Goal: Transaction & Acquisition: Purchase product/service

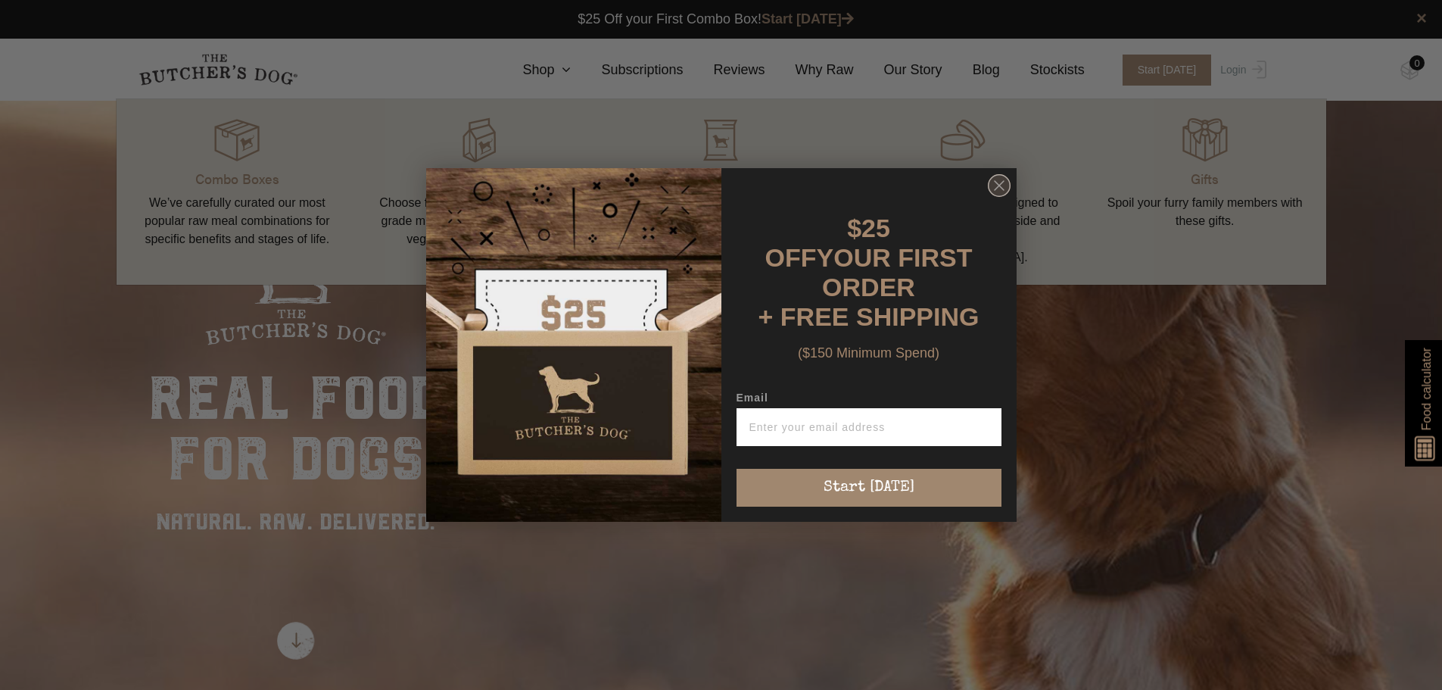
click at [995, 192] on circle "Close dialog" at bounding box center [999, 186] width 22 height 22
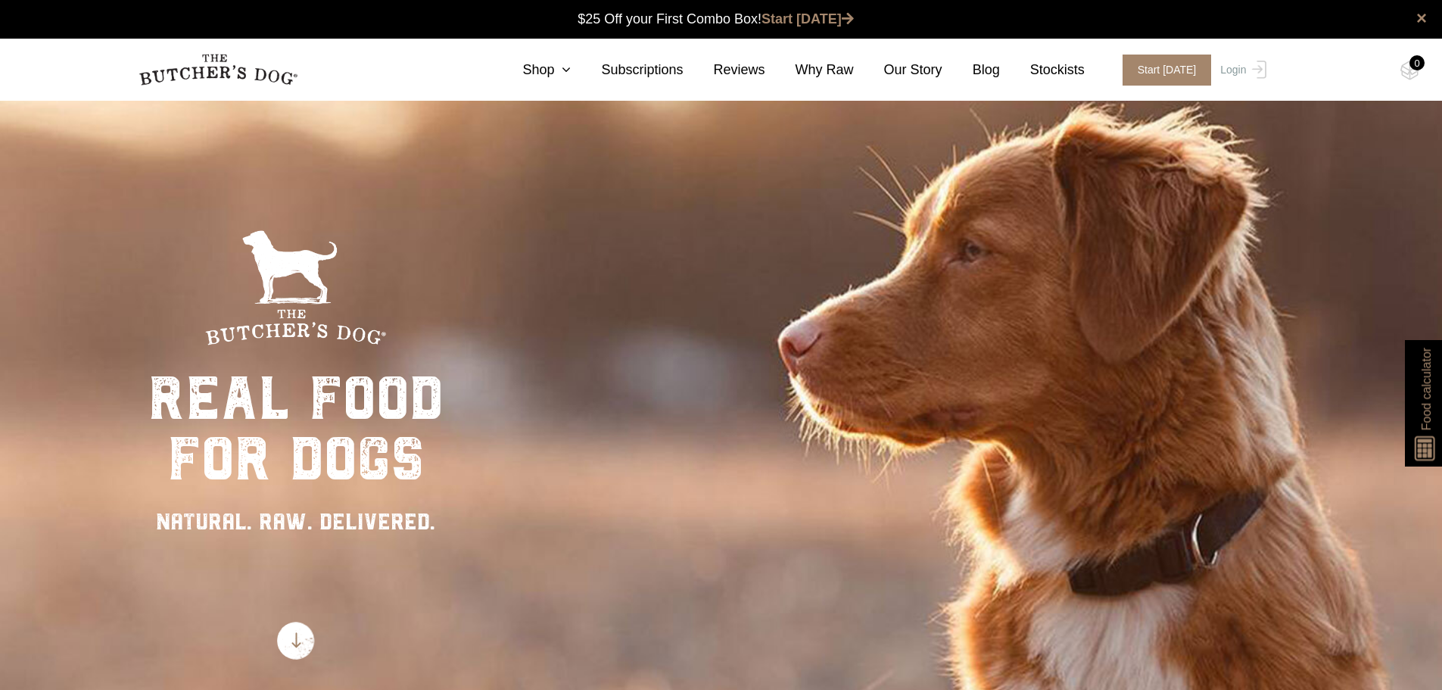
click at [564, 49] on nav "0 Shop Combo Boxes Treats" at bounding box center [722, 70] width 1212 height 62
click at [571, 73] on icon at bounding box center [562, 70] width 17 height 14
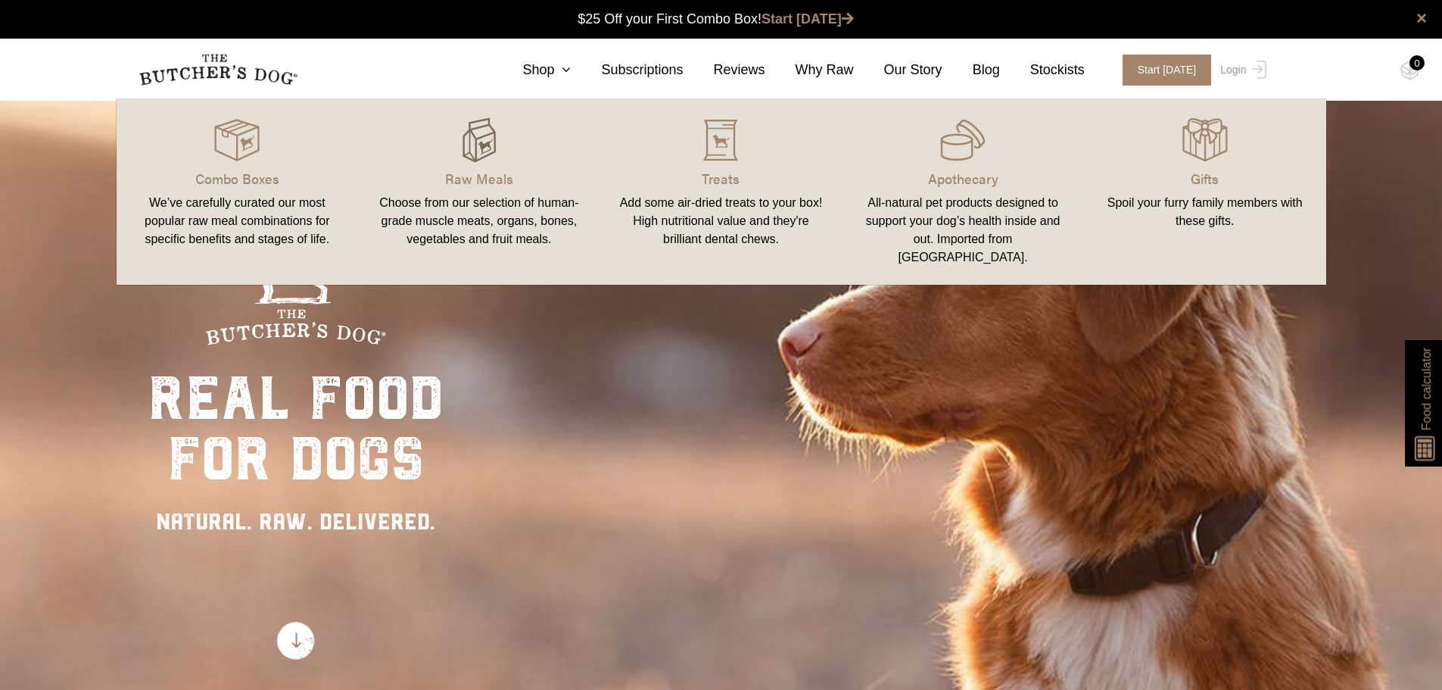
click at [482, 147] on img at bounding box center [479, 139] width 45 height 45
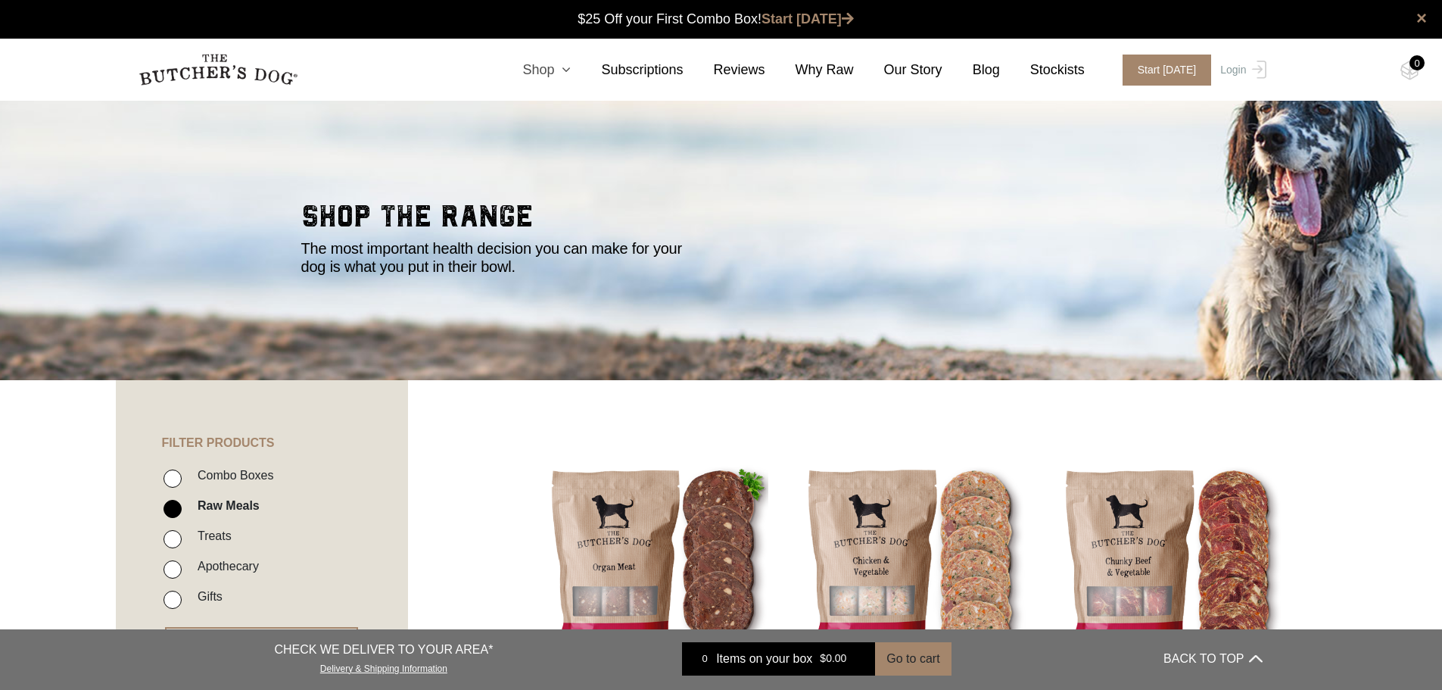
click at [571, 67] on icon at bounding box center [562, 70] width 17 height 14
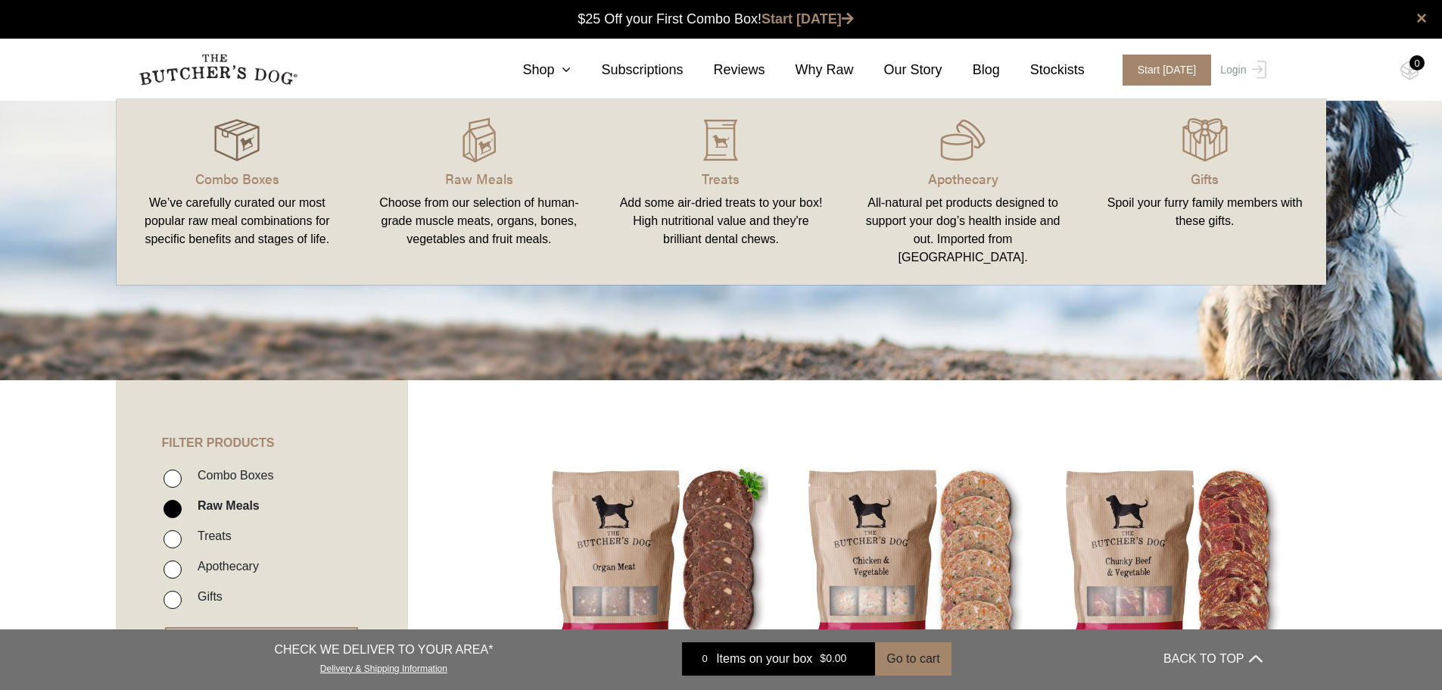
click at [223, 145] on img at bounding box center [236, 139] width 45 height 45
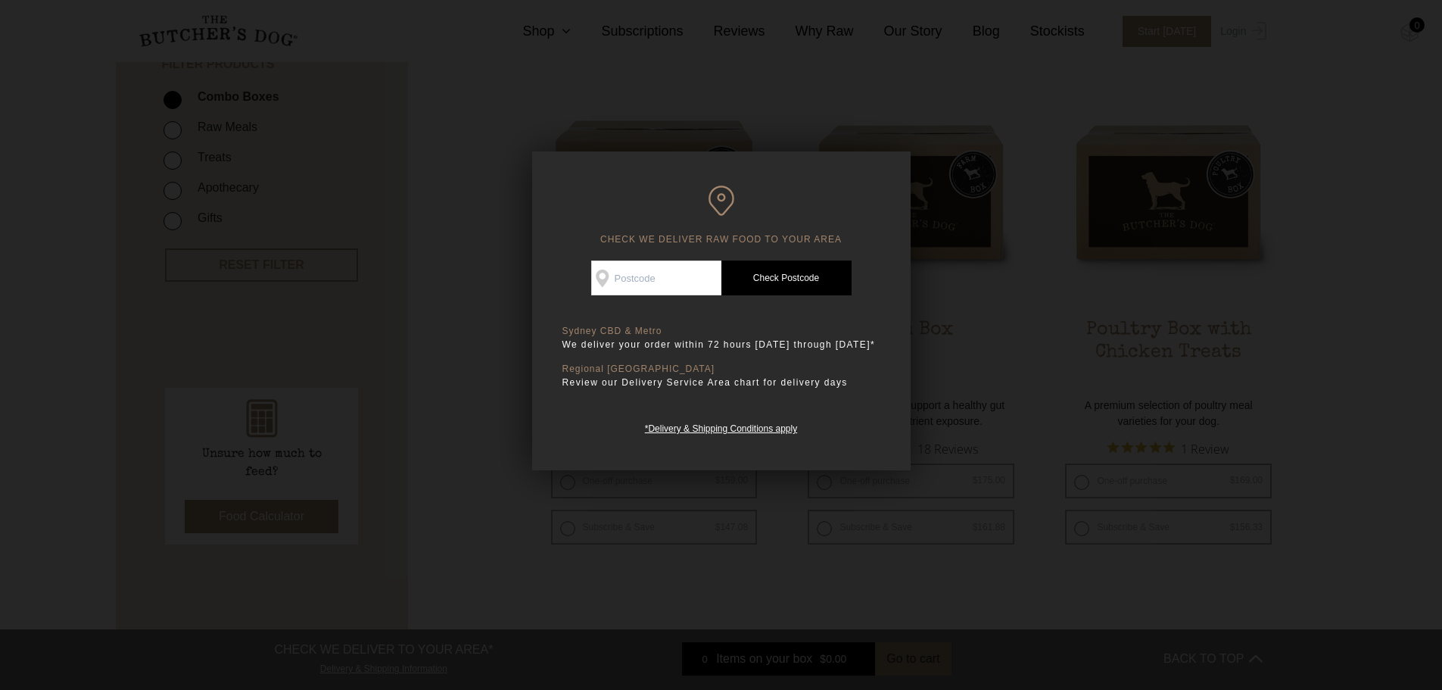
click at [643, 273] on input "Check Availability At" at bounding box center [656, 277] width 130 height 35
type input "2092"
click at [806, 292] on link "Check Postcode" at bounding box center [787, 277] width 130 height 35
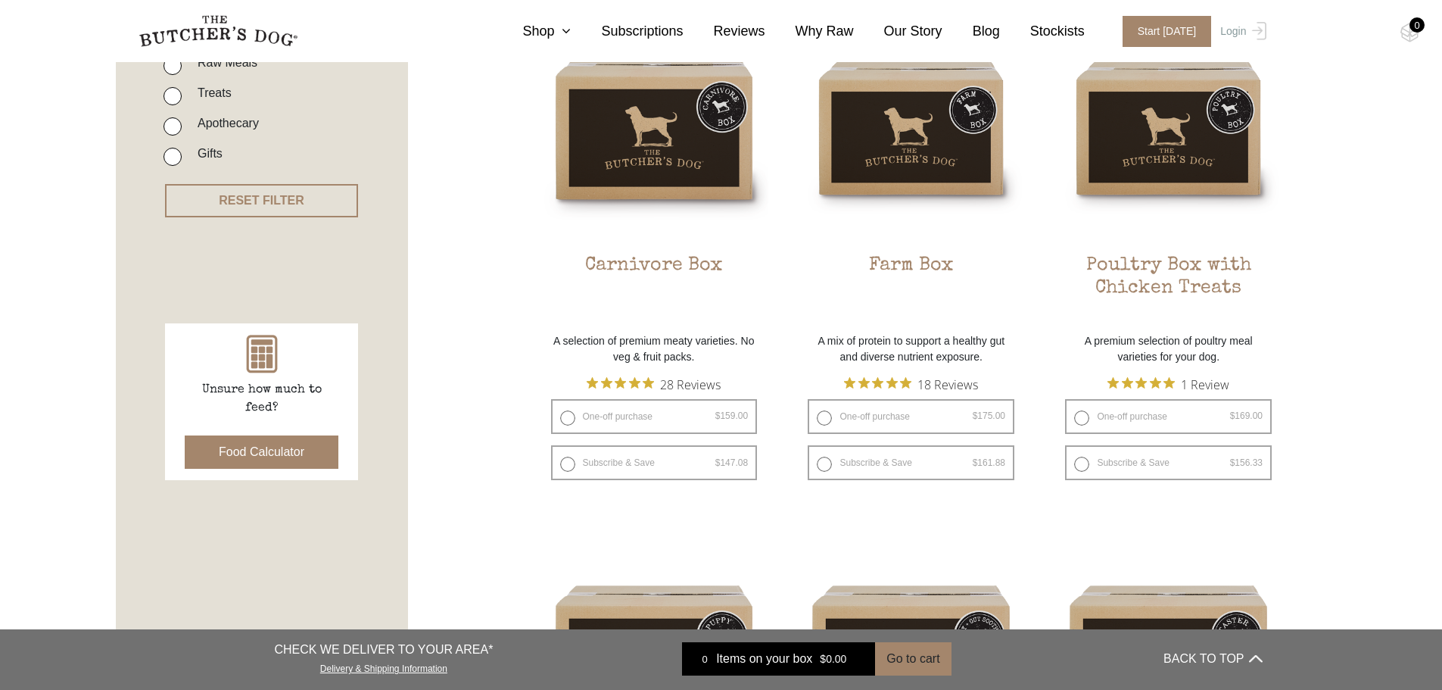
scroll to position [454, 0]
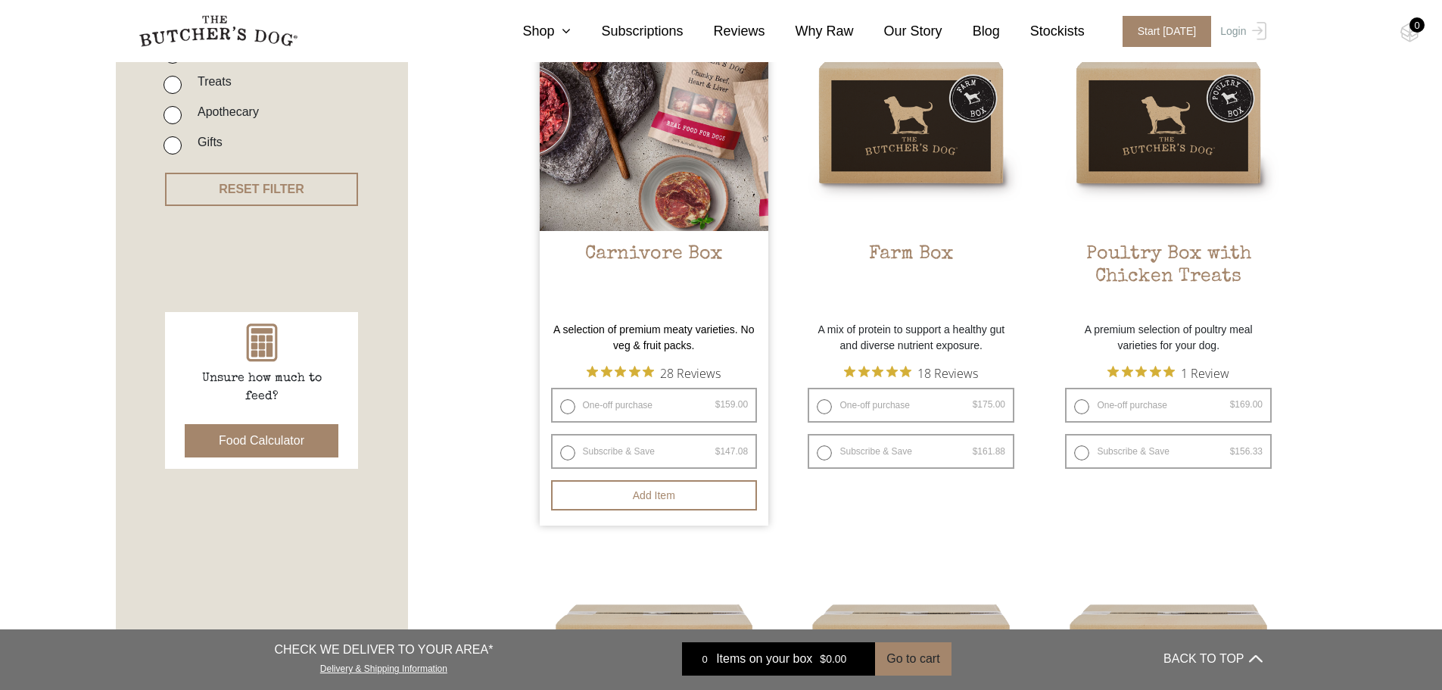
click at [678, 170] on img at bounding box center [654, 116] width 229 height 229
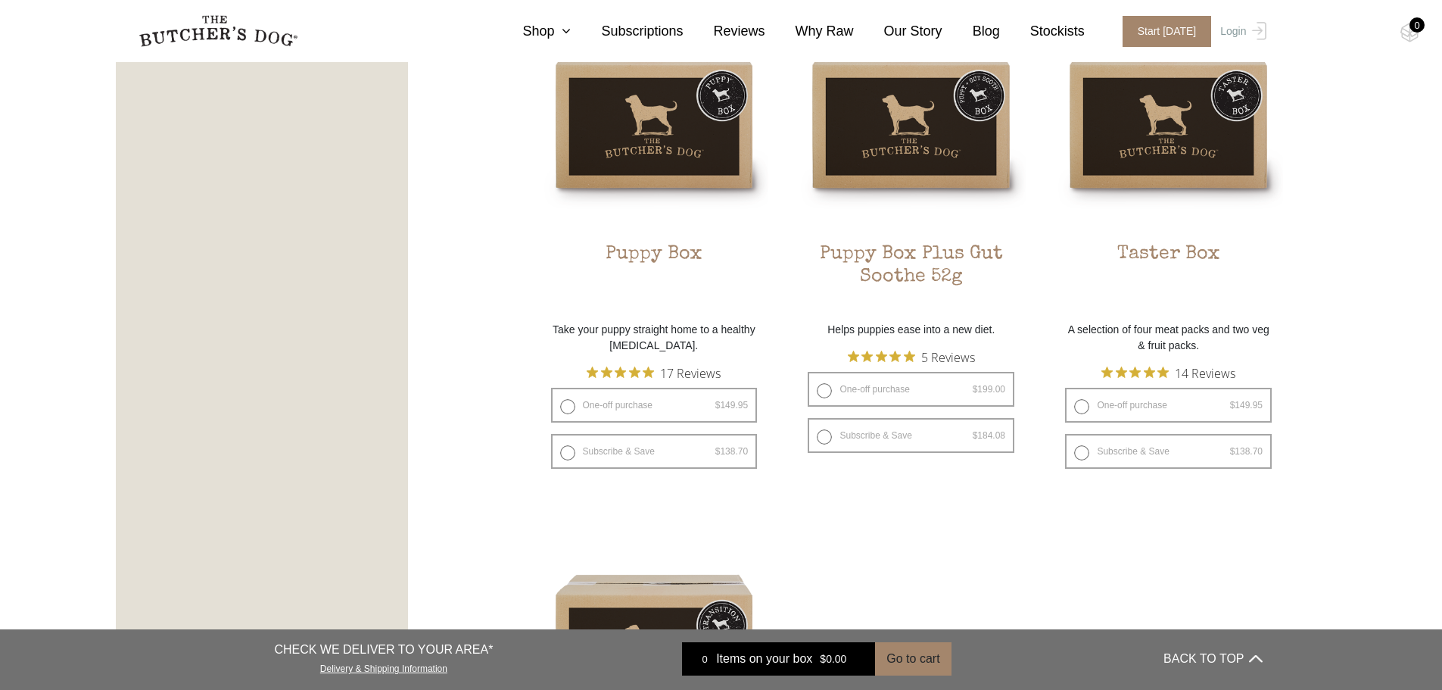
scroll to position [984, 0]
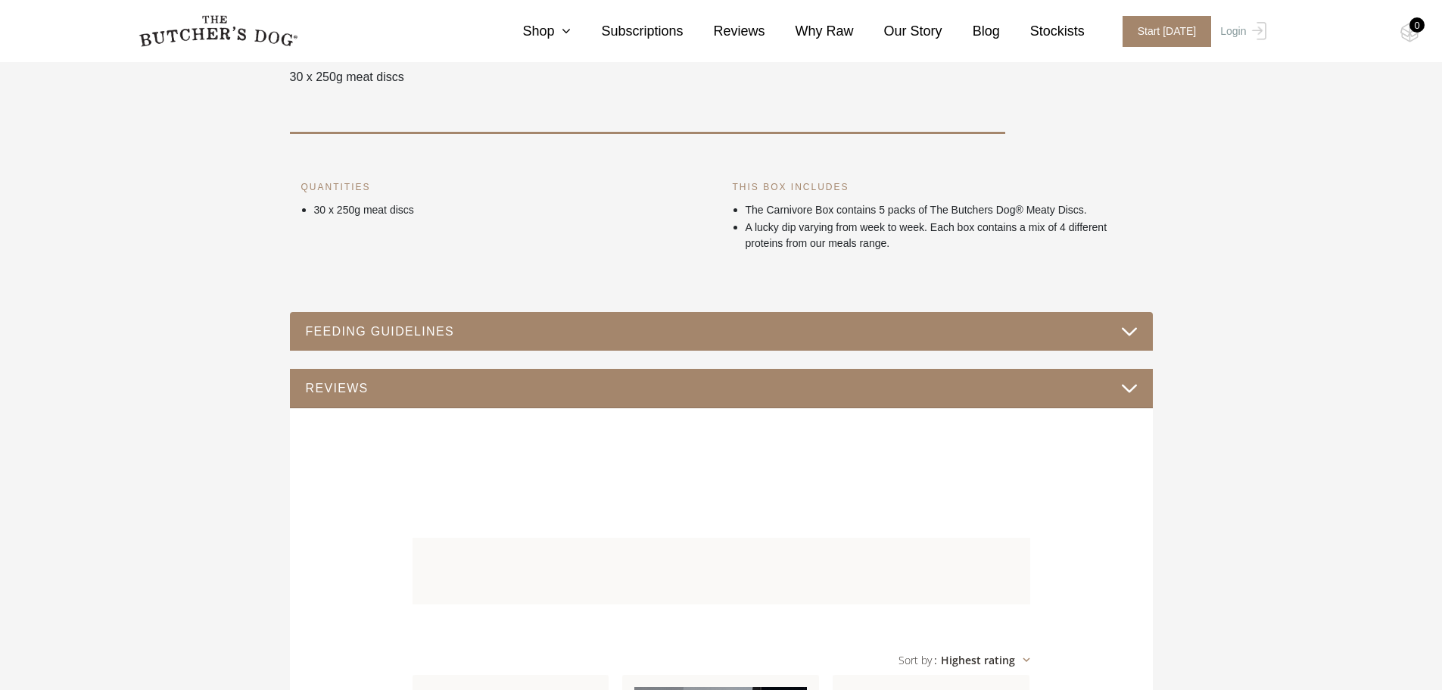
scroll to position [681, 0]
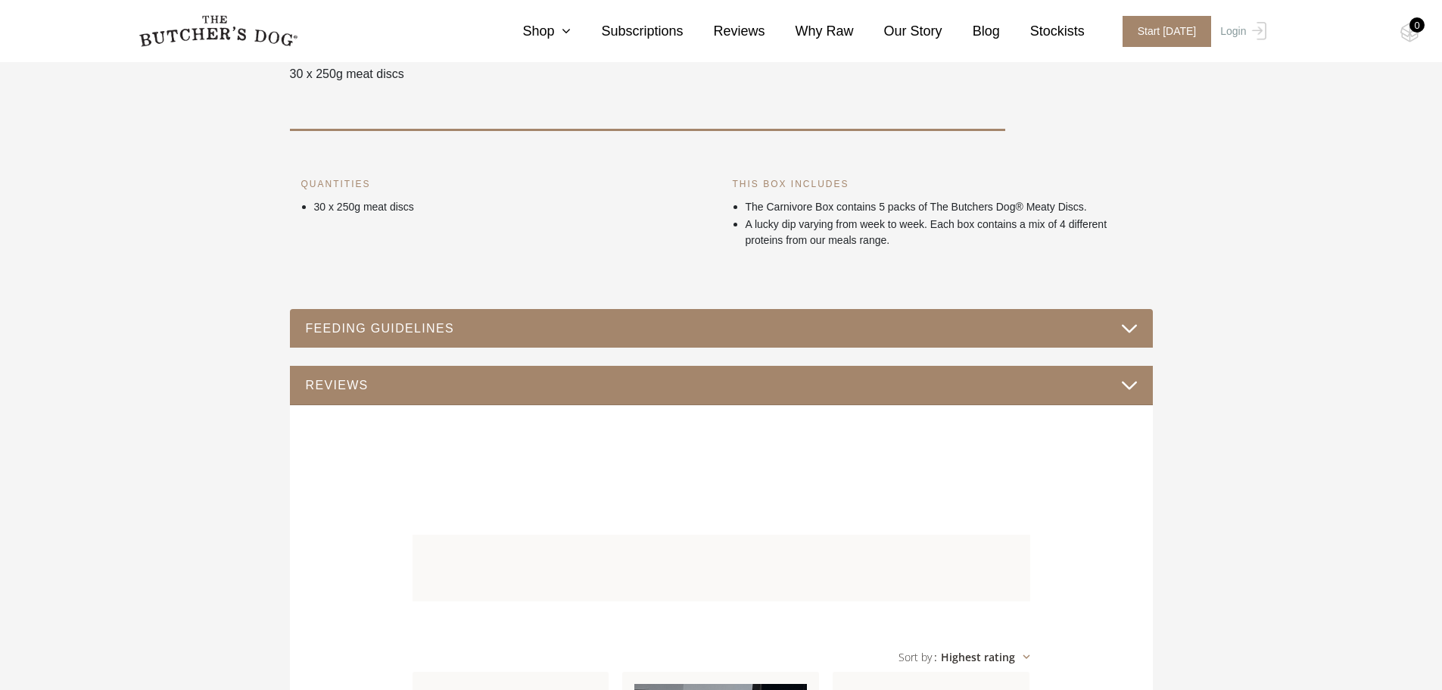
click at [666, 323] on button "FEEDING GUIDELINES" at bounding box center [721, 328] width 833 height 20
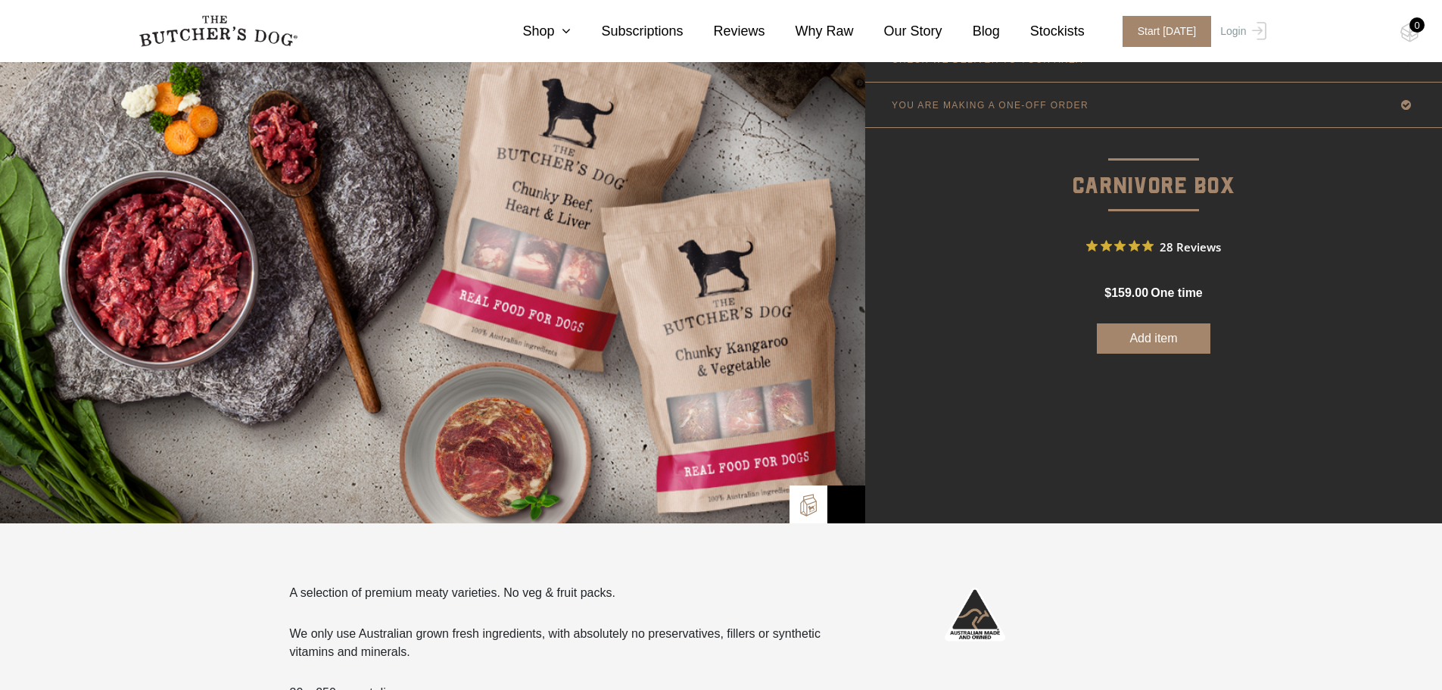
scroll to position [0, 0]
